Goal: Task Accomplishment & Management: Manage account settings

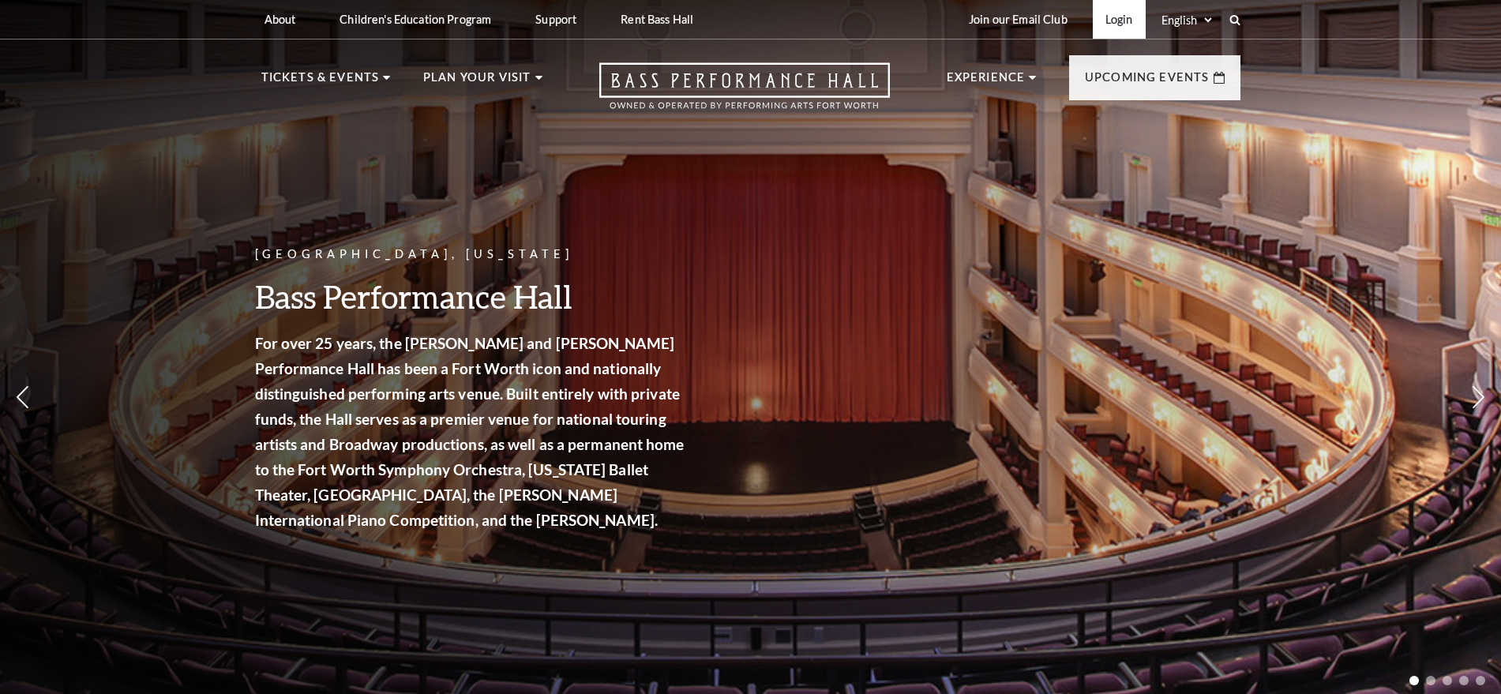
click at [1125, 18] on link "Login" at bounding box center [1119, 19] width 53 height 39
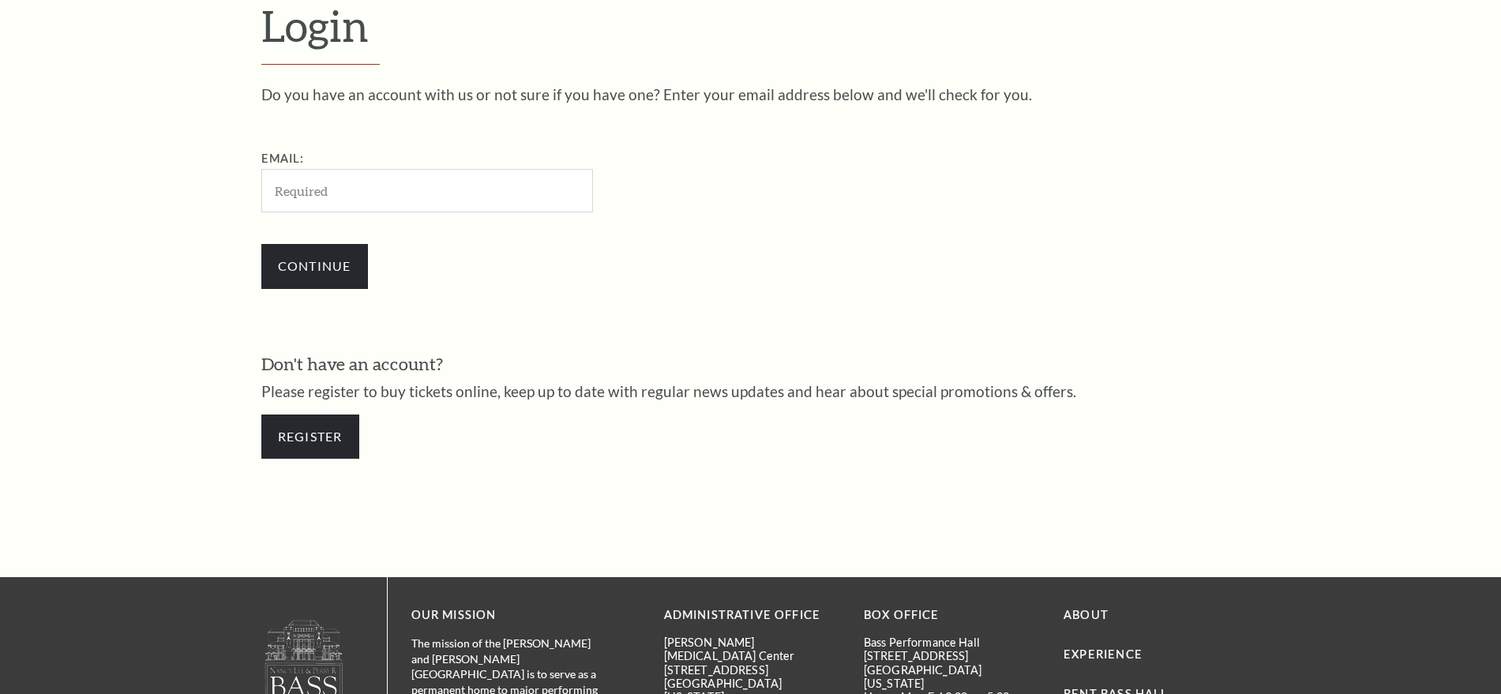
click at [381, 193] on input "Email:" at bounding box center [427, 190] width 332 height 43
type input "[EMAIL_ADDRESS][DOMAIN_NAME]"
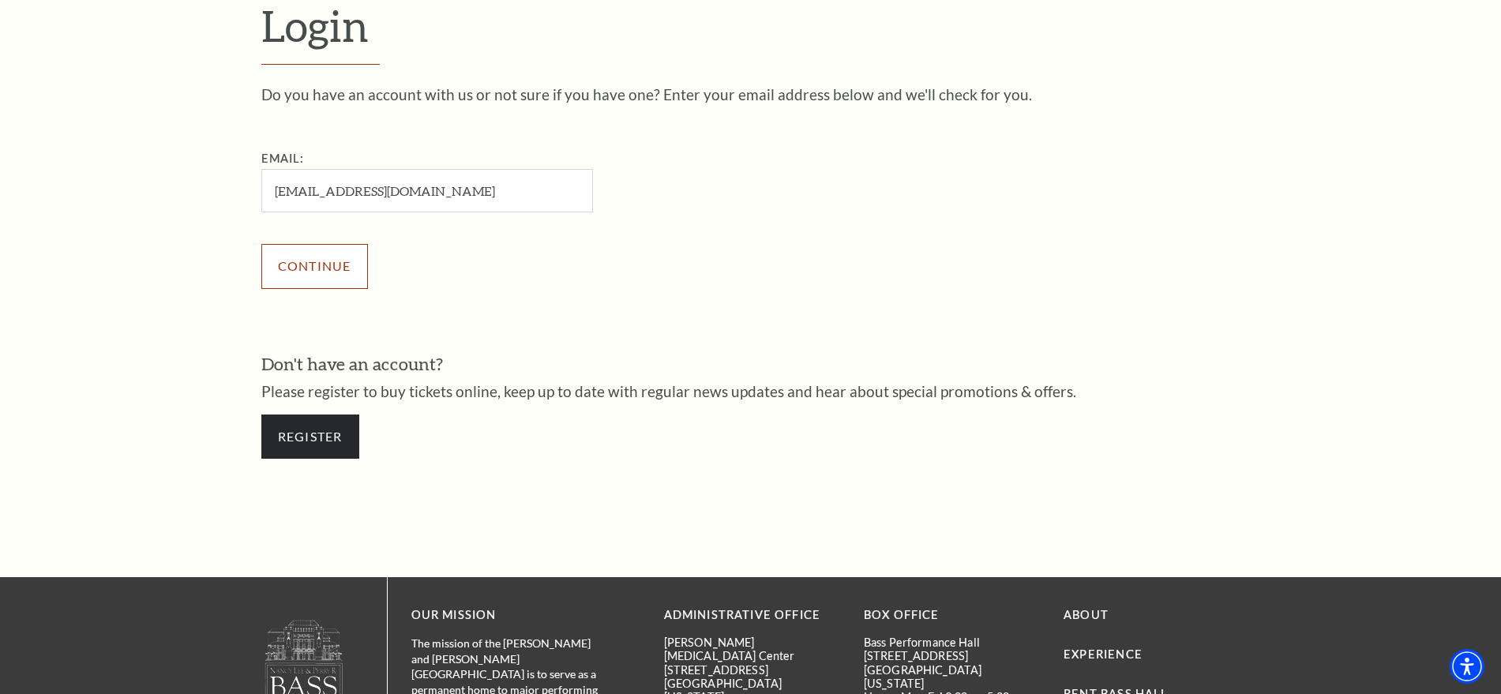
click at [316, 270] on input "Continue" at bounding box center [314, 266] width 107 height 44
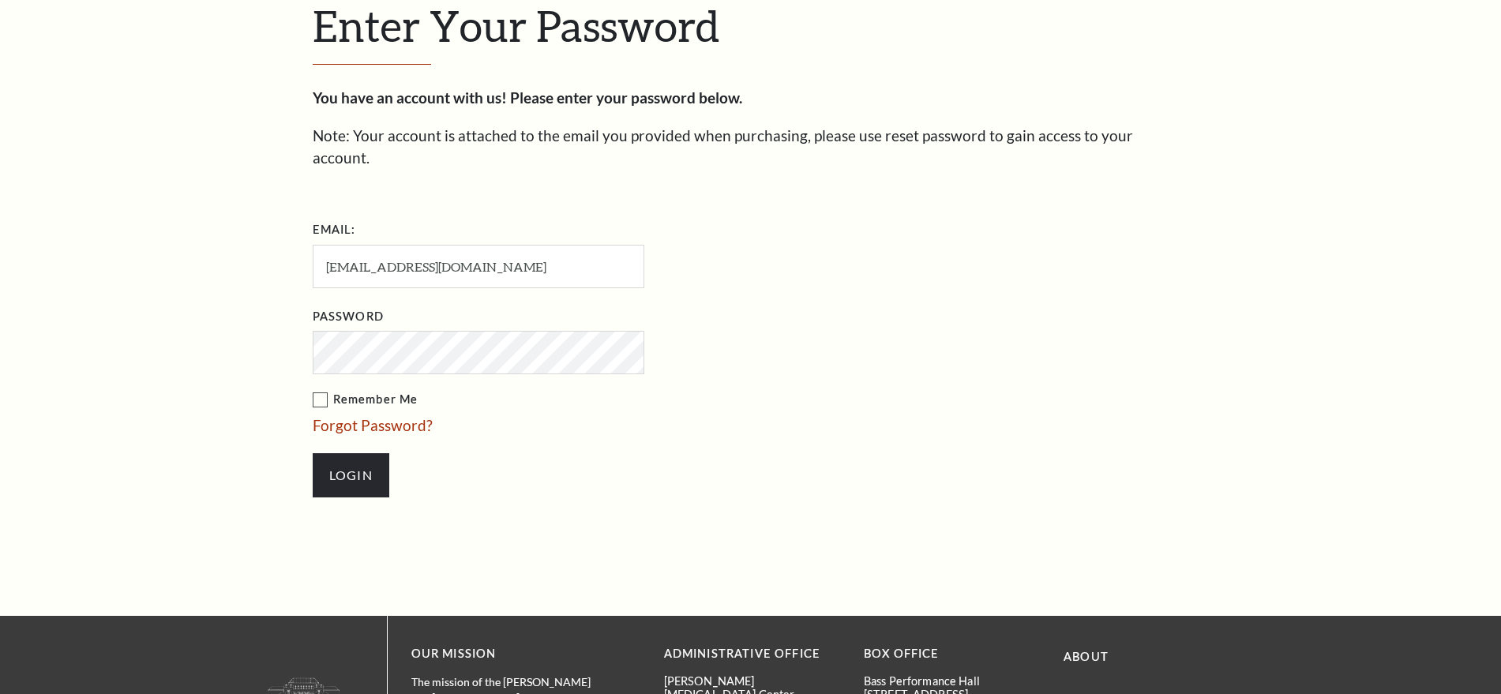
scroll to position [542, 0]
click at [313, 453] on input "Login" at bounding box center [351, 475] width 77 height 44
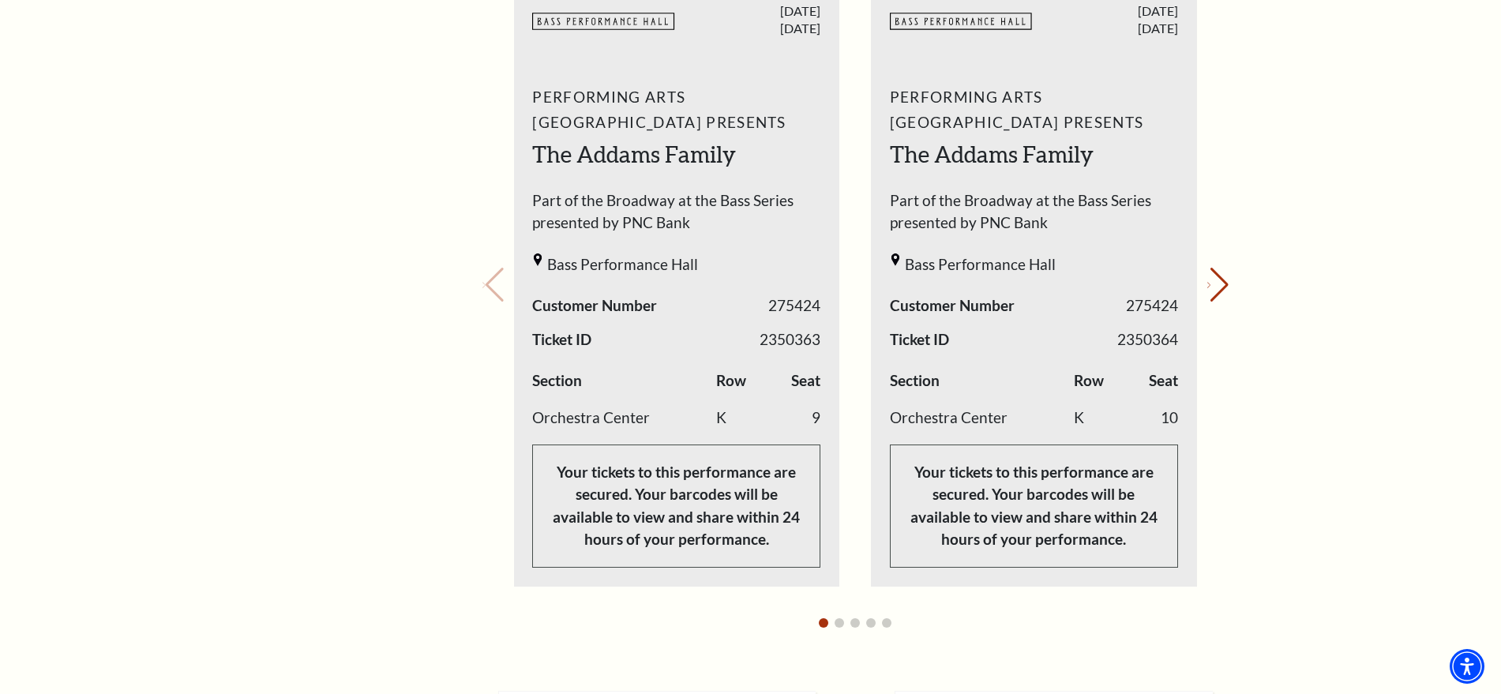
scroll to position [695, 0]
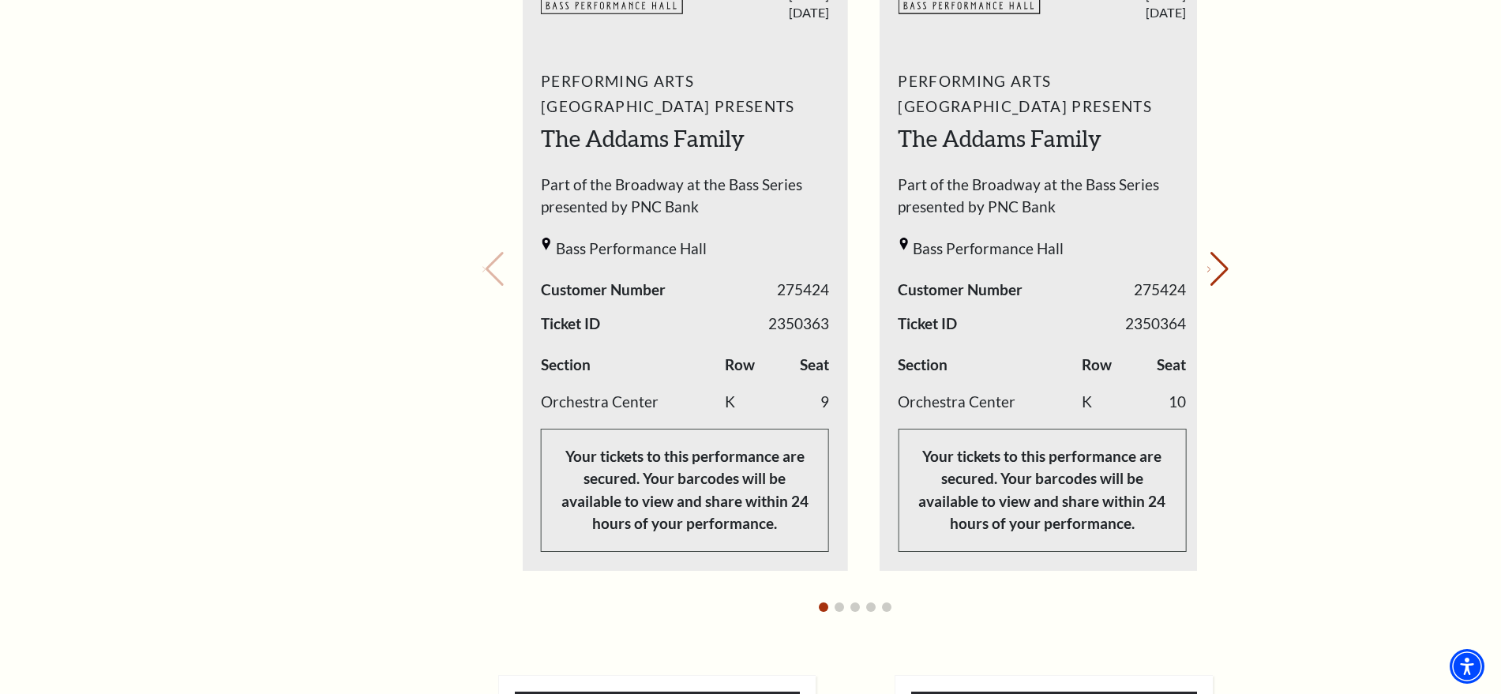
click at [799, 516] on p "Your tickets to this performance are secured. Your barcodes will be available t…" at bounding box center [685, 490] width 288 height 123
